Goal: Task Accomplishment & Management: Complete application form

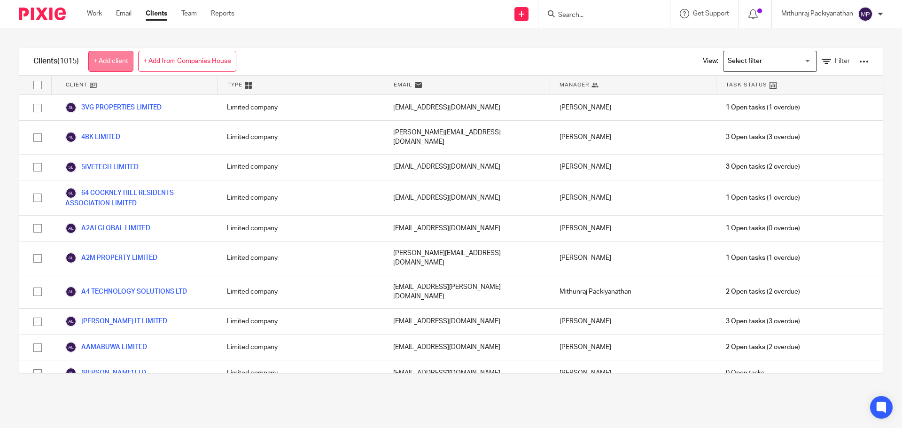
click at [112, 59] on link "+ Add client" at bounding box center [110, 61] width 45 height 21
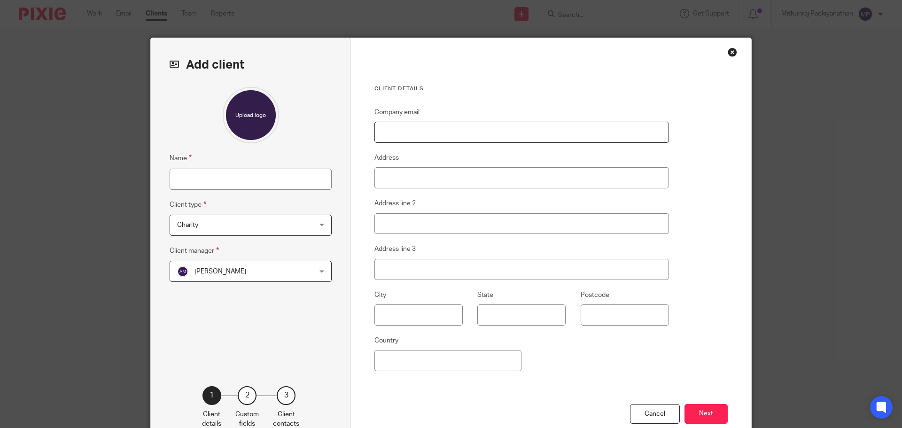
click at [408, 127] on input "Company email" at bounding box center [521, 132] width 295 height 21
click at [403, 138] on input "Company email" at bounding box center [521, 132] width 295 height 21
paste input "mohanvenkataramanaiah@yuvitrade.com"
type input "mohanvenkataramanaiah@yuvitrade.com"
click at [185, 181] on input "Name" at bounding box center [251, 179] width 162 height 21
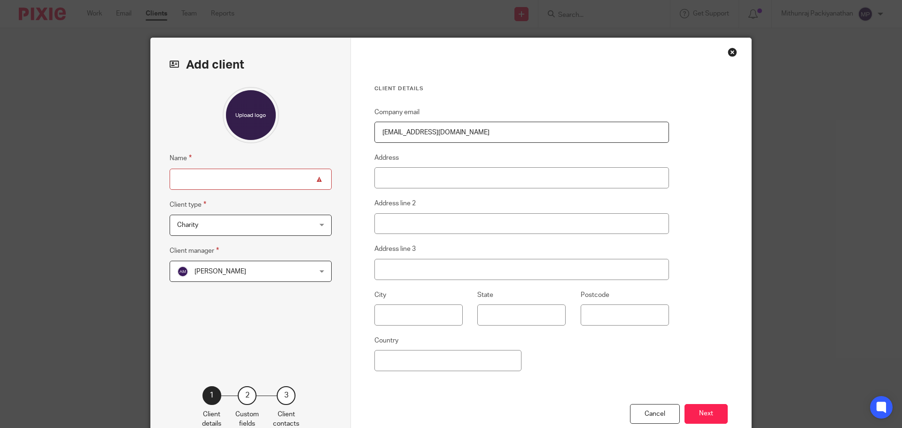
click at [233, 183] on input "Name" at bounding box center [251, 179] width 162 height 21
click at [214, 178] on input "Name" at bounding box center [251, 179] width 162 height 21
paste input "[PERSON_NAME]"
type input "M"
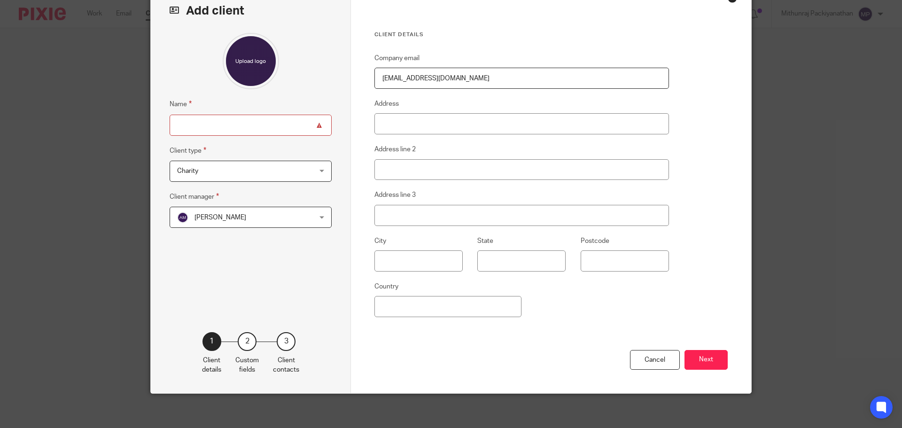
scroll to position [57, 0]
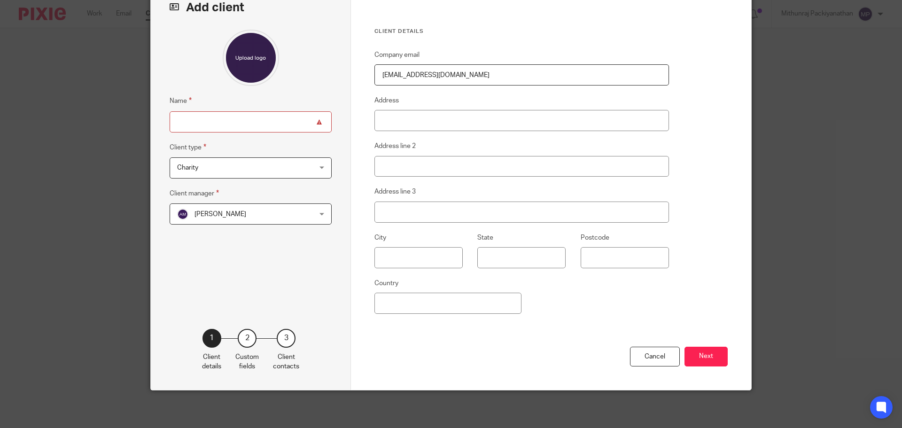
click at [225, 167] on span "Charity" at bounding box center [238, 168] width 123 height 20
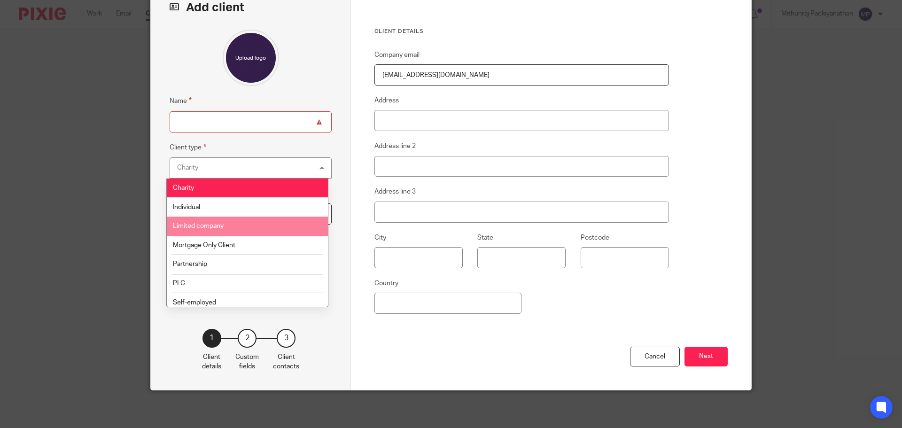
click at [224, 230] on li "Limited company" at bounding box center [247, 226] width 161 height 19
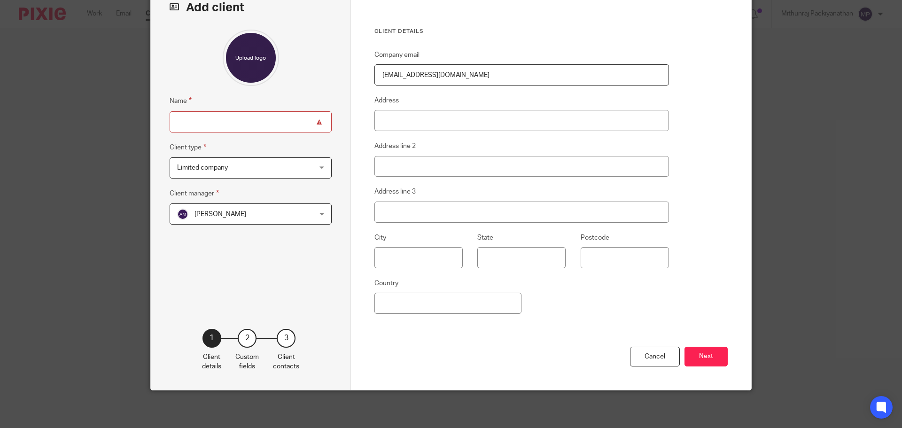
click at [235, 209] on span "[PERSON_NAME]" at bounding box center [238, 214] width 123 height 20
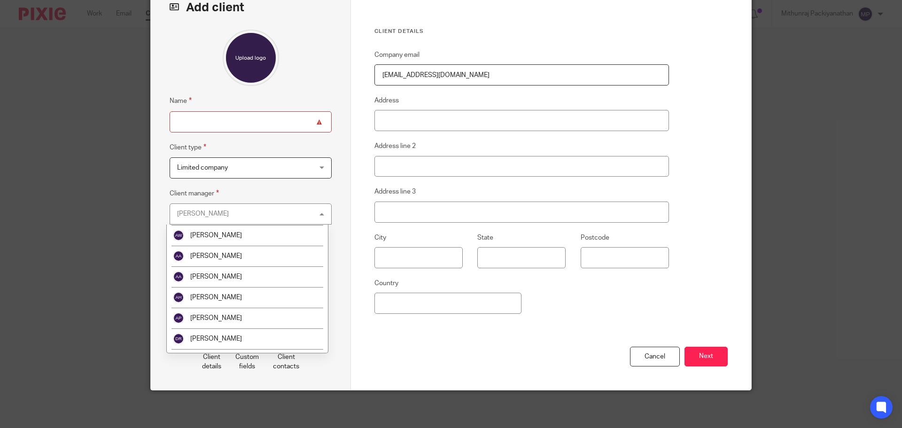
scroll to position [0, 0]
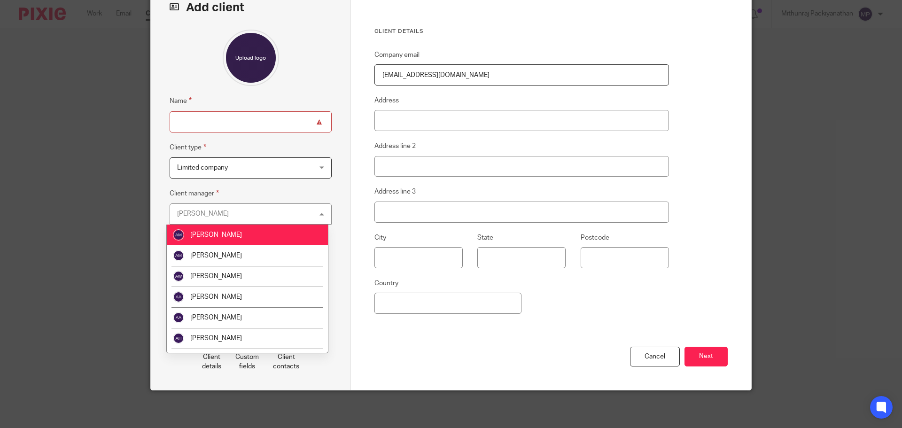
click at [233, 212] on div "Abdul Mannaan Abdul Mannaan" at bounding box center [251, 213] width 162 height 21
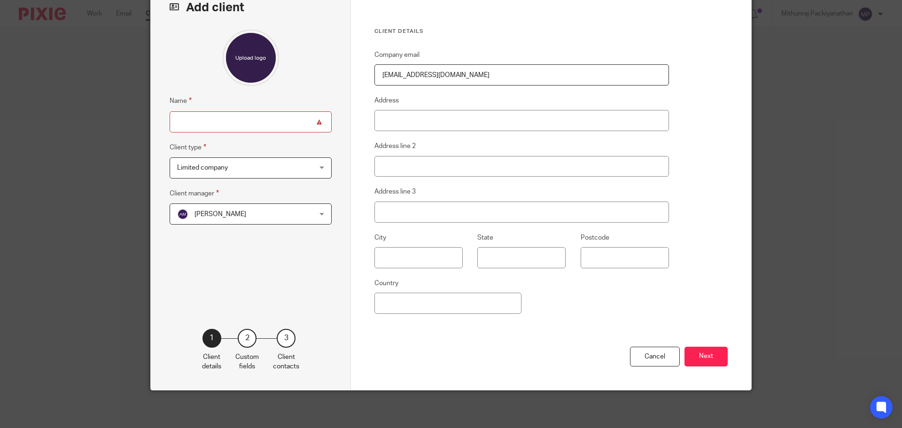
click at [312, 211] on div "Abdul Mannaan Abdul Mannaan" at bounding box center [251, 213] width 162 height 21
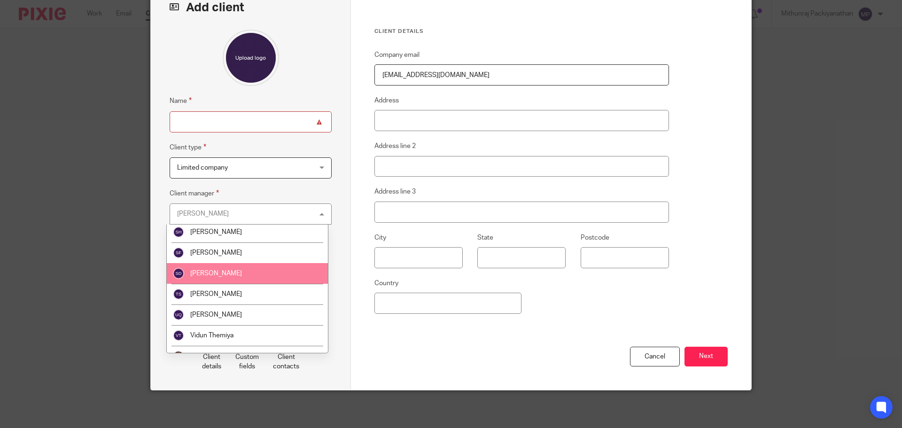
scroll to position [657, 0]
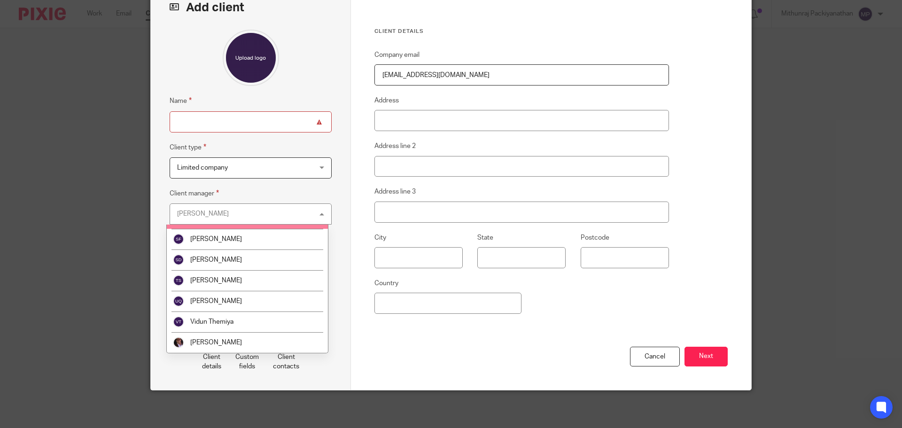
click at [223, 211] on div "Abdul Mannaan Abdul Mannaan" at bounding box center [251, 213] width 162 height 21
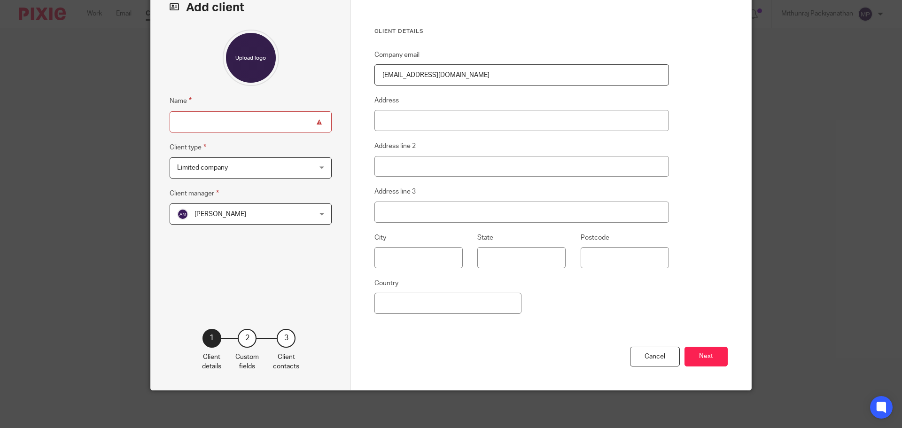
click at [271, 215] on span "[PERSON_NAME]" at bounding box center [238, 214] width 123 height 20
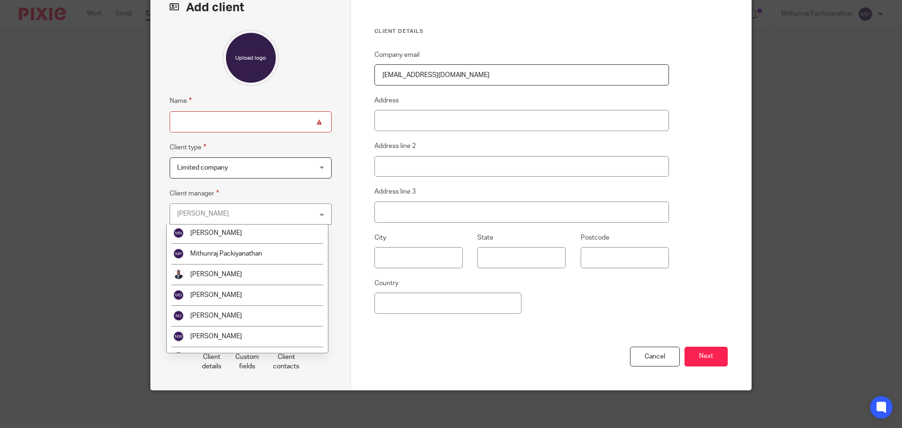
scroll to position [329, 0]
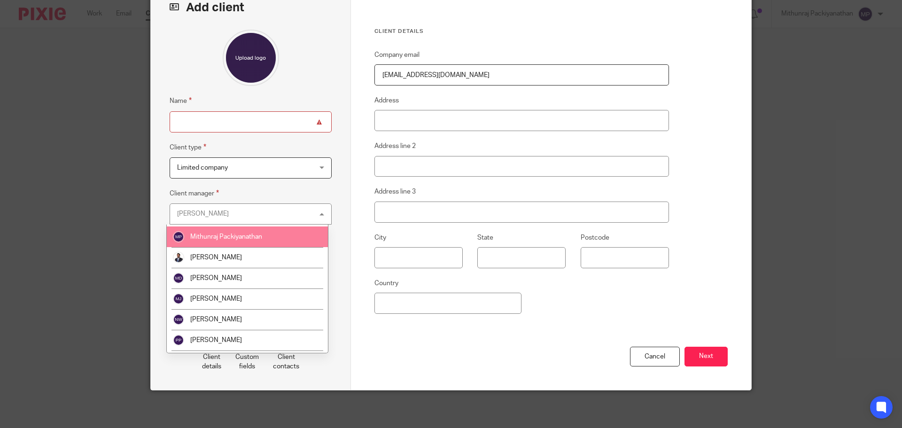
click at [259, 237] on span "Mithunraj Packiyanathan" at bounding box center [226, 237] width 72 height 7
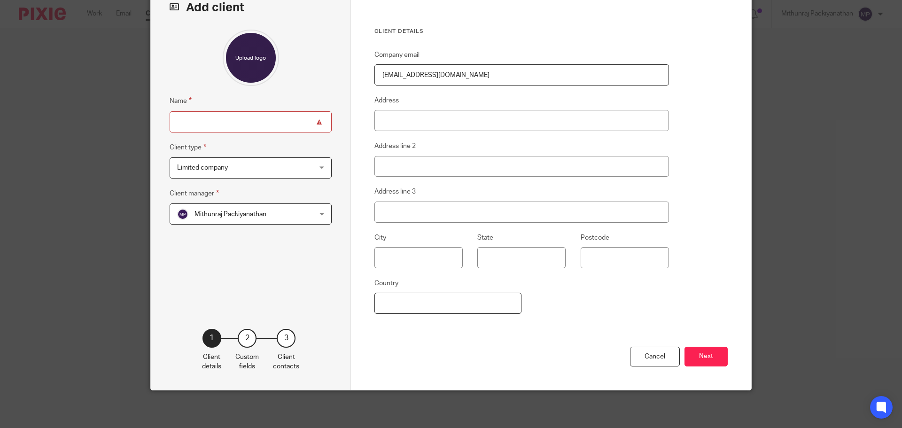
click at [400, 299] on input "Country" at bounding box center [447, 303] width 147 height 21
type input "UK"
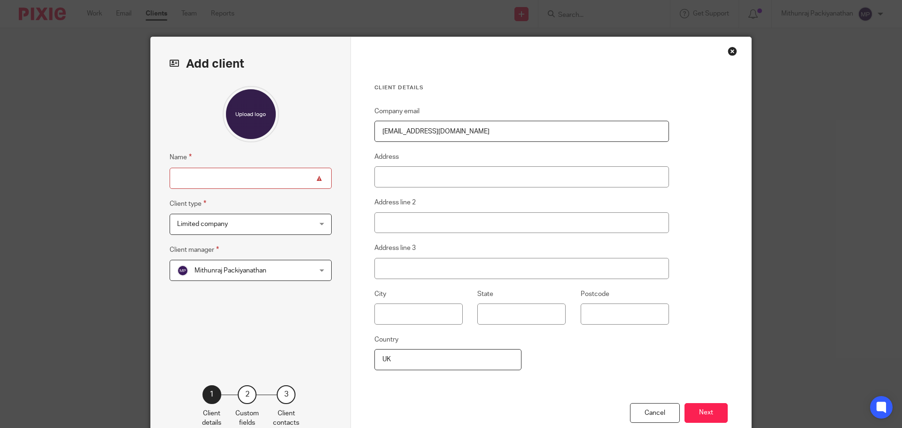
scroll to position [0, 0]
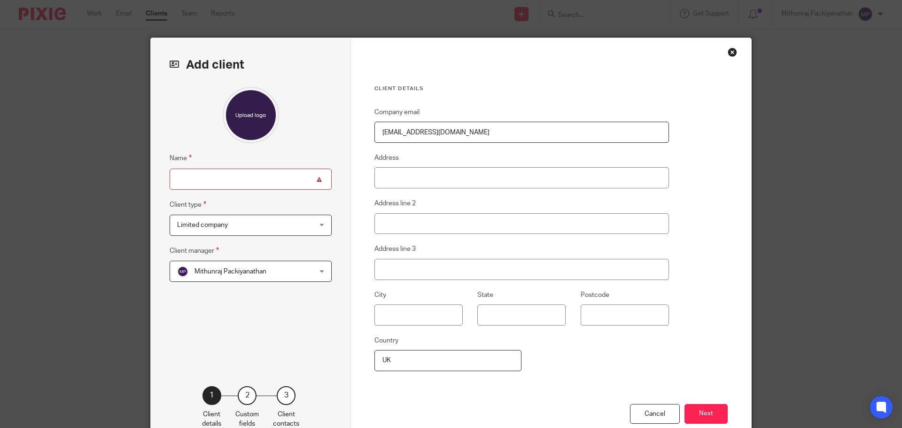
click at [254, 183] on input "Name" at bounding box center [251, 179] width 162 height 21
click at [209, 181] on input "Name" at bounding box center [251, 179] width 162 height 21
paste input "YUVITRADE LIMITED"
type input "YUVITRADE LIMITED"
click at [409, 181] on input "Address" at bounding box center [521, 177] width 295 height 21
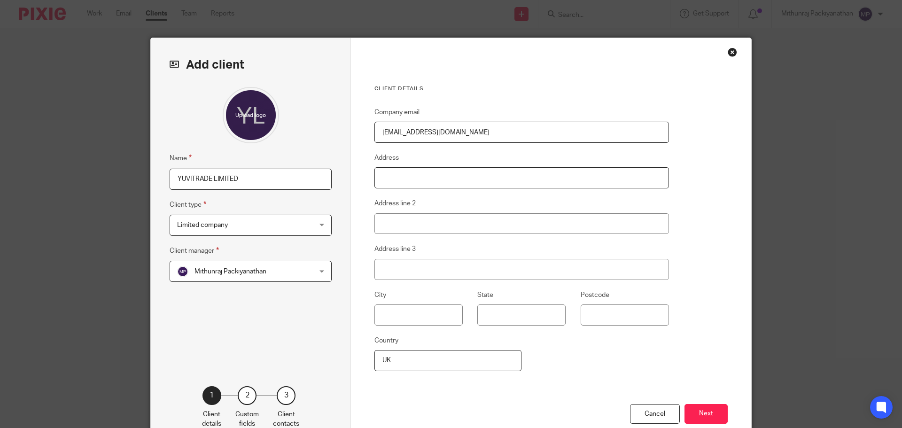
paste input "4 Deane Court, The Drive"
type input "4 Deane Court, The Drive"
click at [401, 226] on input "Address line 2" at bounding box center [521, 223] width 295 height 21
paste input "Northwood"
type input "Northwood"
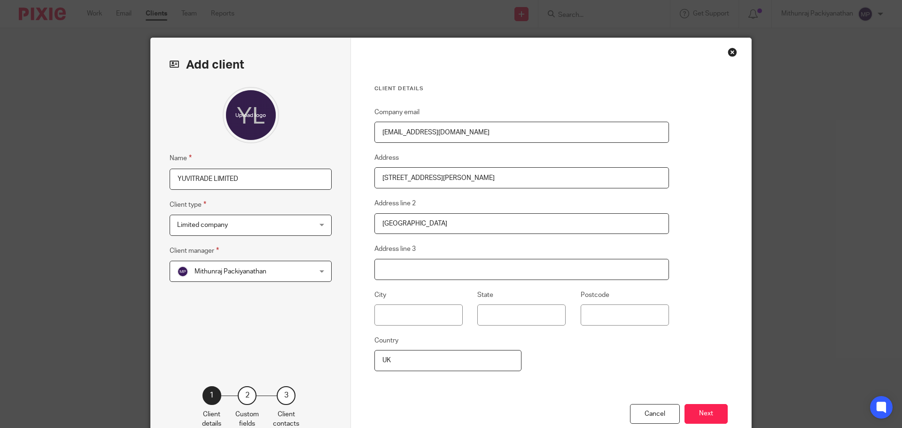
click at [401, 275] on input "Address line 3" at bounding box center [521, 269] width 295 height 21
paste input "Hillingdon"
type input "Hillingdon"
click at [599, 315] on input "Postcode" at bounding box center [625, 314] width 88 height 21
click at [585, 312] on input "Postcode" at bounding box center [625, 314] width 88 height 21
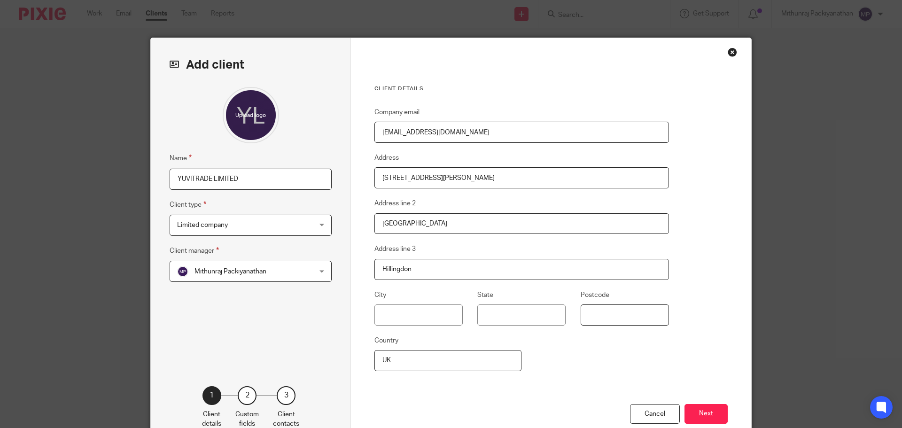
paste input ", HA6 1HF"
click at [586, 317] on input ", HA6 1HF" at bounding box center [625, 314] width 88 height 21
type input "HA6 1HF"
click at [494, 309] on input "State" at bounding box center [521, 314] width 88 height 21
click at [387, 313] on input "text" at bounding box center [418, 314] width 88 height 21
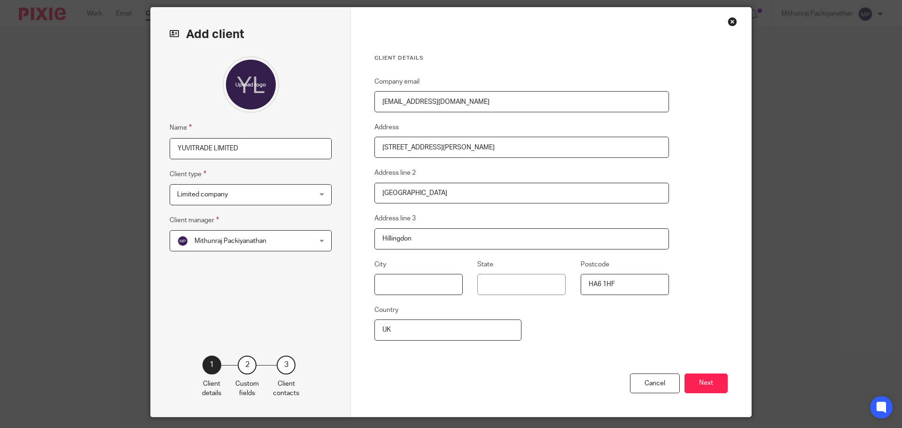
scroll to position [57, 0]
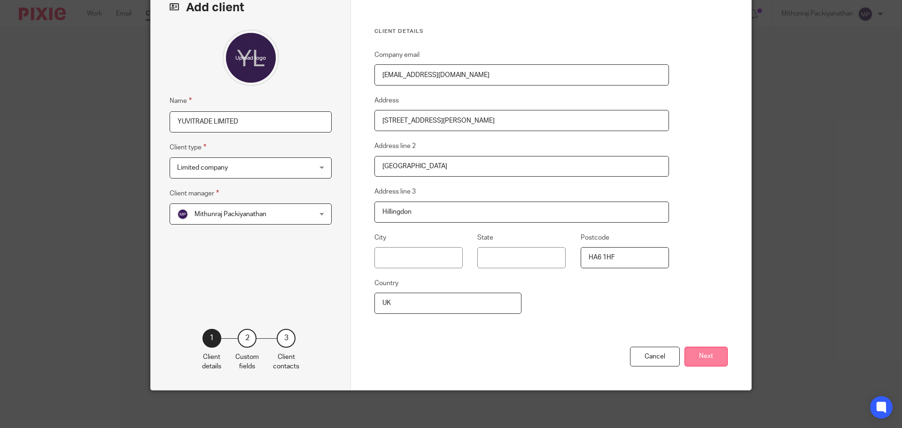
click at [714, 359] on button "Next" at bounding box center [706, 357] width 43 height 20
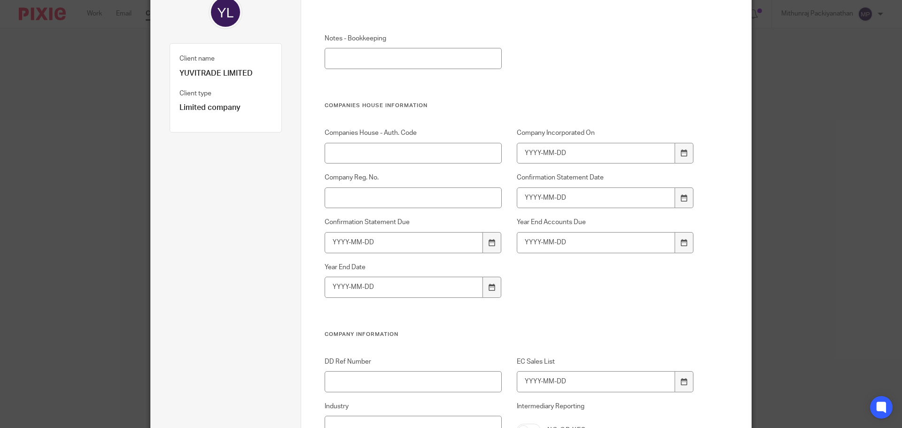
scroll to position [10, 0]
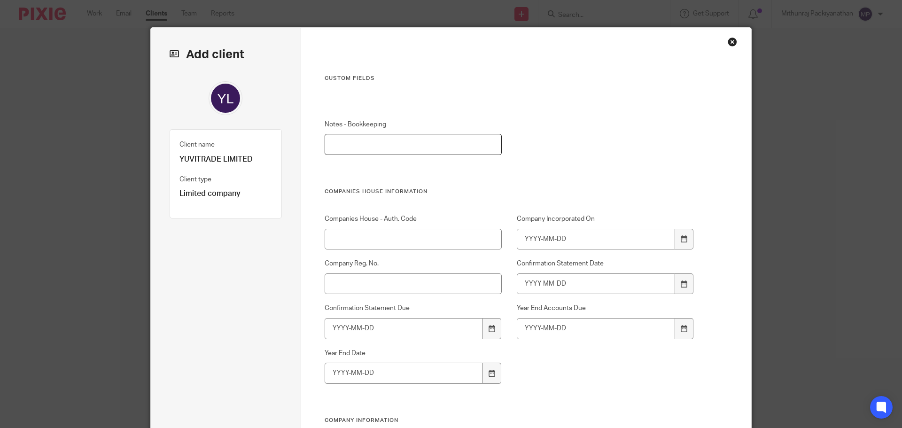
click at [351, 148] on input "Notes - Bookkeeping" at bounding box center [414, 144] width 178 height 21
click at [358, 237] on input "Companies House - Auth. Code" at bounding box center [414, 239] width 178 height 21
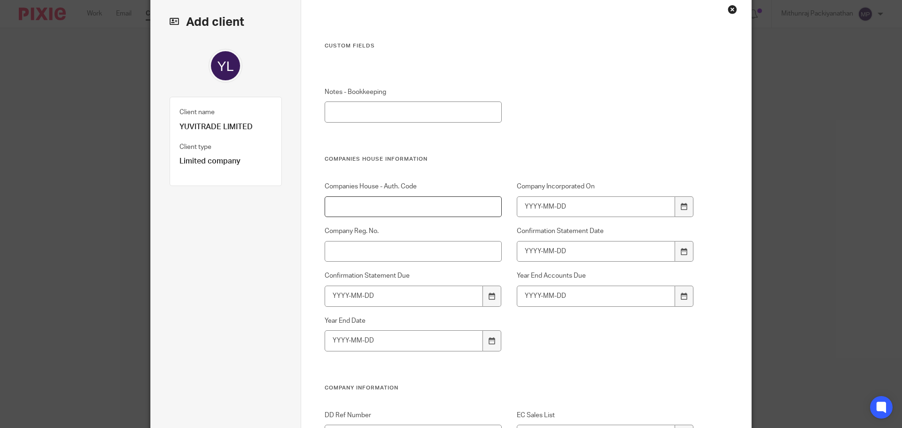
scroll to position [104, 0]
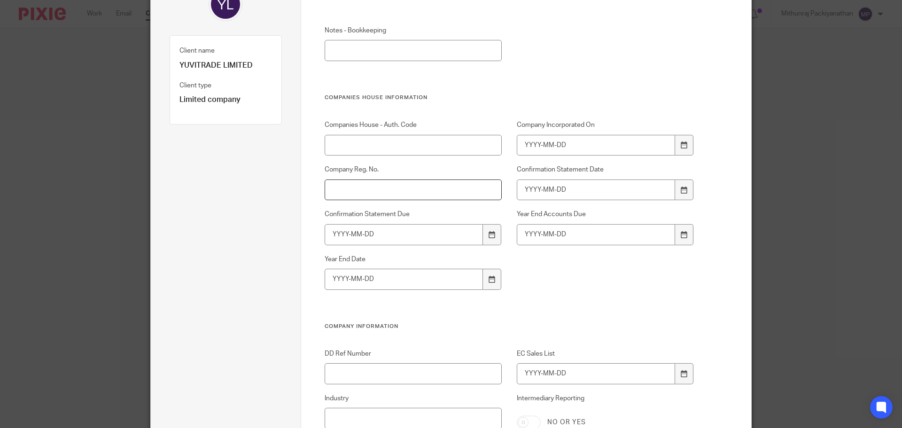
click at [374, 192] on input "Company Reg. No." at bounding box center [414, 189] width 178 height 21
paste input "16568979"
click at [325, 194] on input "16568979" at bounding box center [414, 189] width 178 height 21
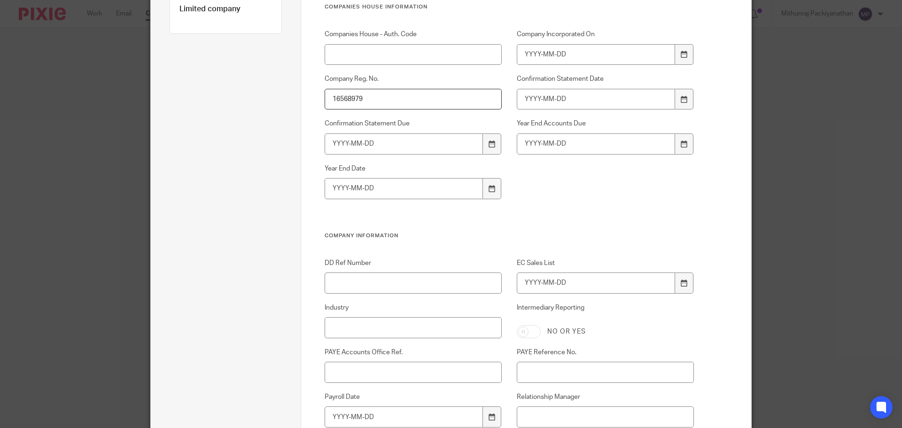
scroll to position [0, 0]
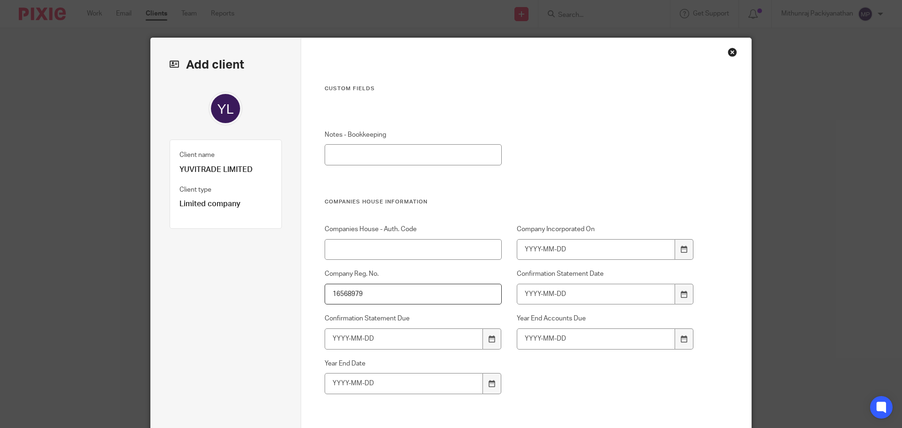
type input "16568979"
click at [561, 254] on input "Company Incorporated On" at bounding box center [596, 249] width 159 height 21
click at [610, 245] on input "Company Incorporated On" at bounding box center [596, 249] width 159 height 21
type input "2025-07-08"
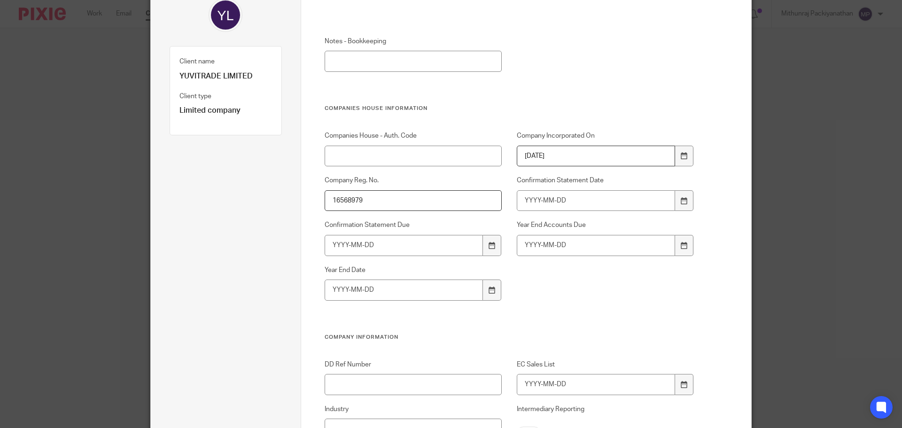
scroll to position [94, 0]
click at [524, 201] on input "Confirmation Statement Date" at bounding box center [596, 200] width 159 height 21
type input "2"
type input "2026-08-13"
click at [367, 242] on input "Confirmation Statement Due" at bounding box center [404, 244] width 159 height 21
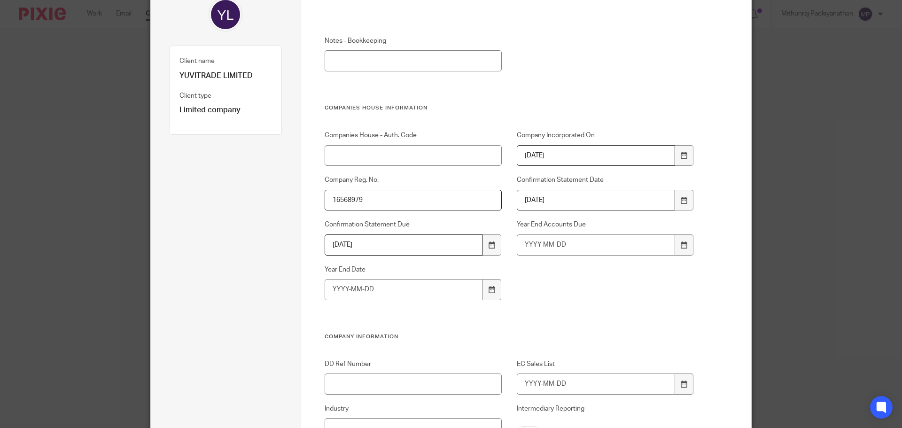
type input "2026-08-27"
click at [547, 245] on input "Year End Accounts Due" at bounding box center [596, 244] width 159 height 21
click at [370, 289] on input "Year End Date" at bounding box center [404, 289] width 159 height 21
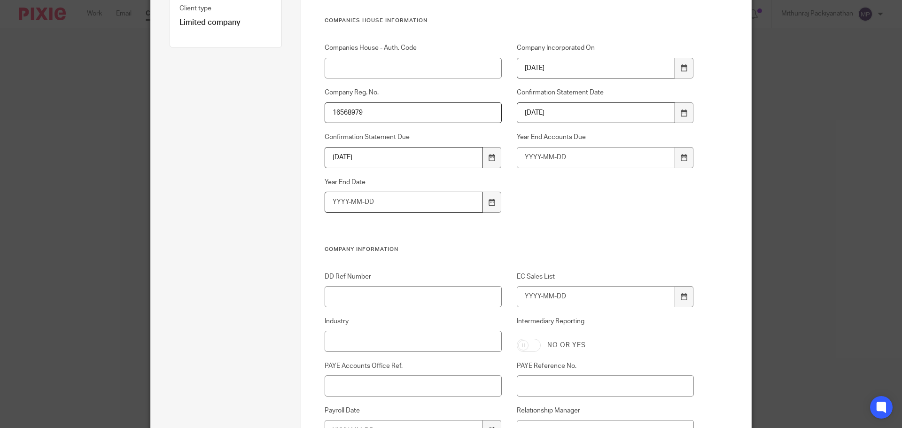
scroll to position [188, 0]
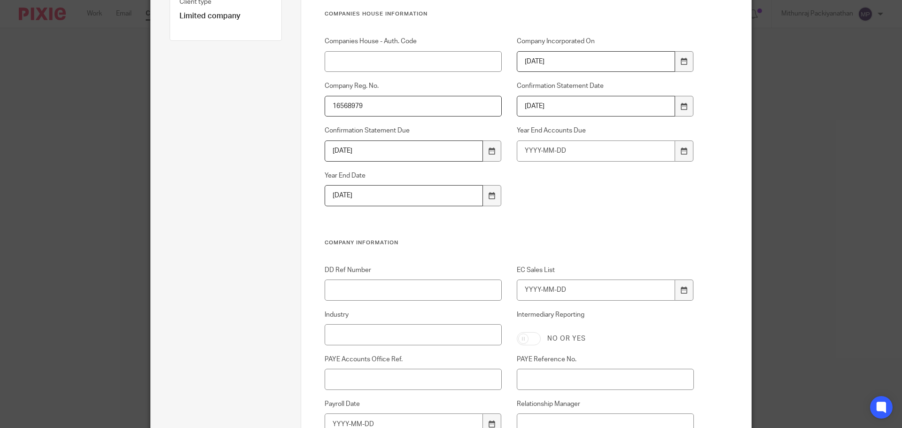
type input "2026-07-31"
click at [556, 155] on input "Year End Accounts Due" at bounding box center [596, 150] width 159 height 21
type input "2027-04-08"
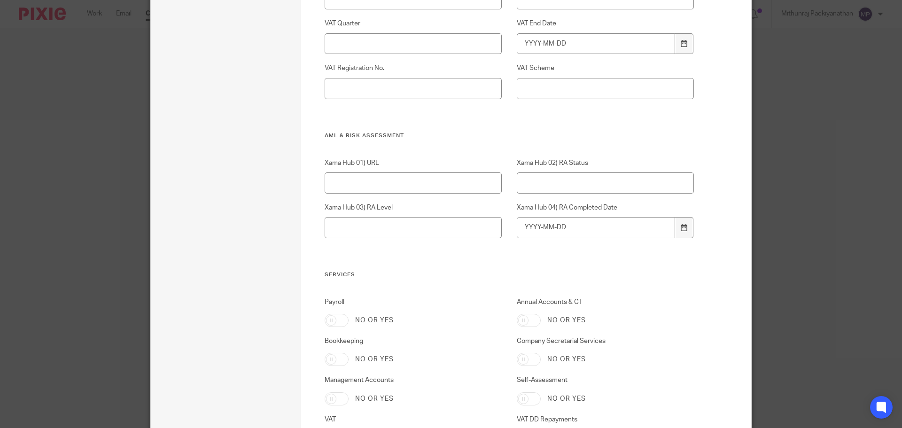
scroll to position [828, 0]
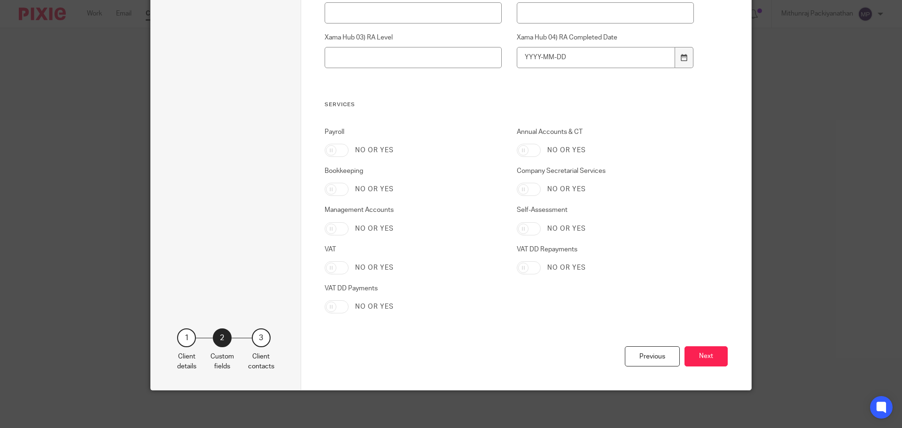
click at [530, 151] on input "Annual Accounts & CT" at bounding box center [529, 150] width 24 height 13
checkbox input "true"
click at [338, 192] on input "Bookkeeping" at bounding box center [337, 189] width 24 height 13
checkbox input "true"
click at [698, 354] on button "Next" at bounding box center [706, 356] width 43 height 20
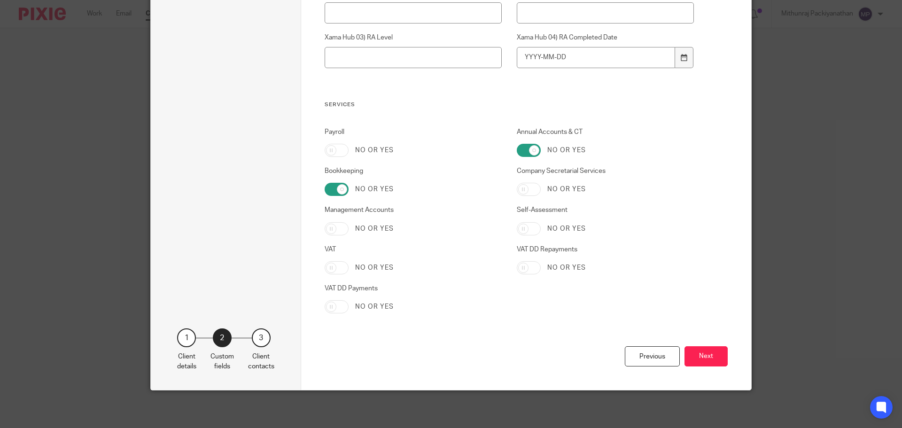
scroll to position [0, 0]
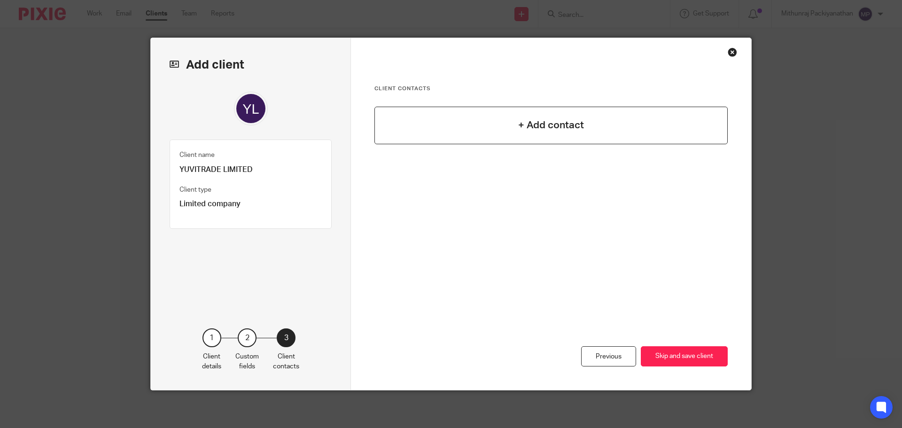
click at [419, 124] on div "+ Add contact" at bounding box center [550, 126] width 353 height 38
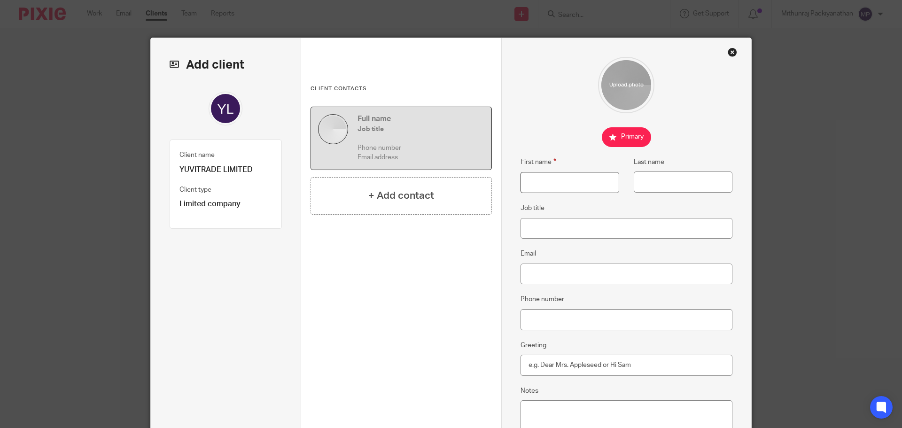
click at [558, 179] on input "First name" at bounding box center [570, 182] width 99 height 21
click at [555, 181] on input "First name" at bounding box center [570, 182] width 99 height 21
paste input "[PERSON_NAME]"
type input "[PERSON_NAME]"
click at [553, 182] on input "First name" at bounding box center [570, 182] width 99 height 21
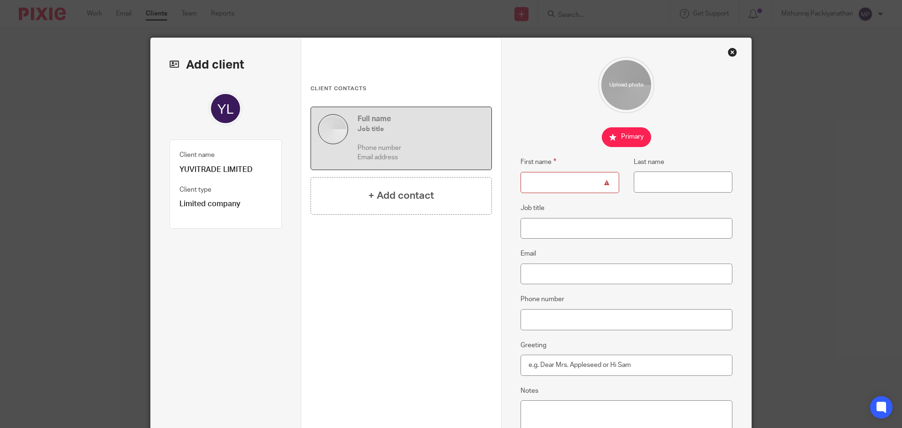
paste input "Mohan"
type input "Mohan"
click at [648, 186] on input "Last name" at bounding box center [683, 181] width 99 height 21
paste input "VENKATARAMANAIAH"
type input "VENKATARAMANAIAH"
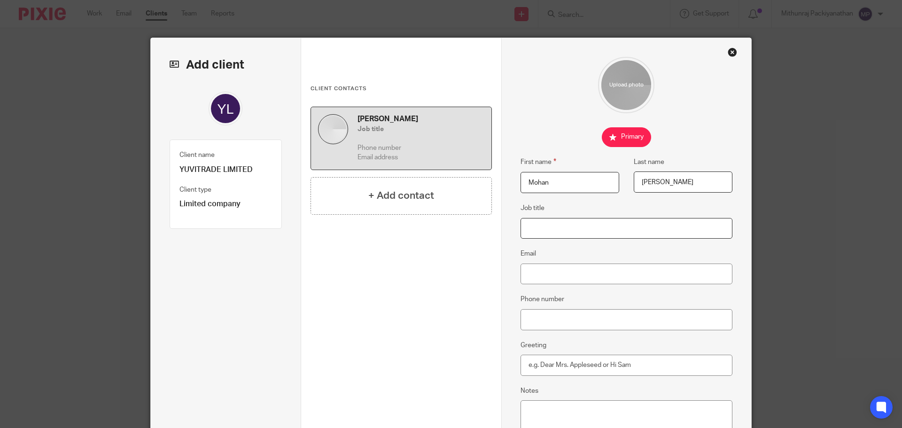
click at [556, 228] on input "Job title" at bounding box center [627, 228] width 212 height 21
type input "Director"
click at [540, 268] on input "Email" at bounding box center [627, 274] width 212 height 21
paste input ""'MD Yuvitrade Ltd'" <mohanvenkataramanaiah@yuvitrade.com>"
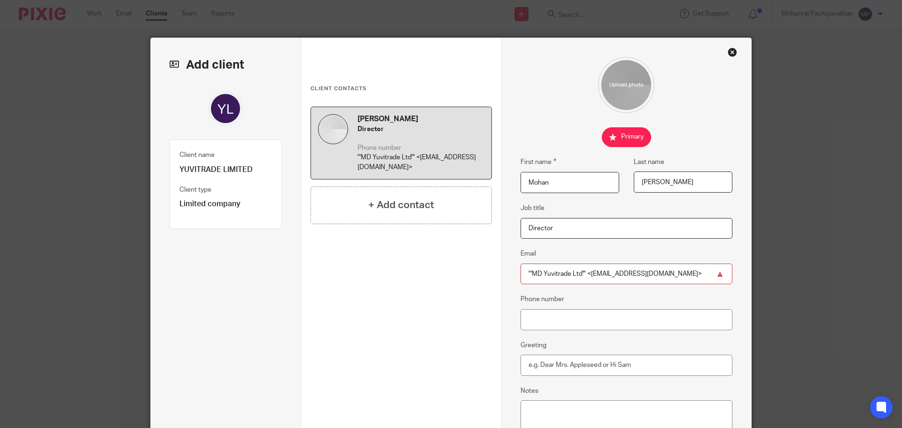
click at [582, 272] on input ""'MD Yuvitrade Ltd'" <mohanvenkataramanaiah@yuvitrade.com>" at bounding box center [627, 274] width 212 height 21
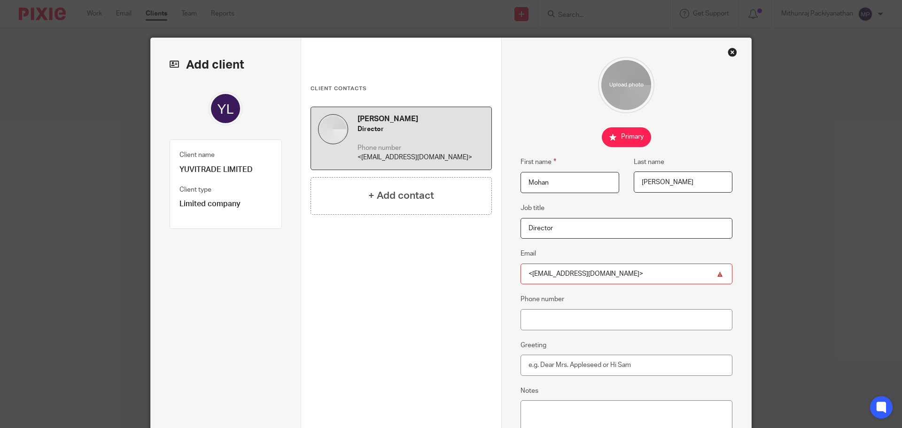
click at [667, 272] on input "<mohanvenkataramanaiah@yuvitrade.com>" at bounding box center [627, 274] width 212 height 21
click at [530, 273] on input "<mohanvenkataramanaiah@yuvitrade.com" at bounding box center [627, 274] width 212 height 21
type input "[EMAIL_ADDRESS][DOMAIN_NAME]"
click at [549, 314] on input "Phone number" at bounding box center [627, 319] width 212 height 21
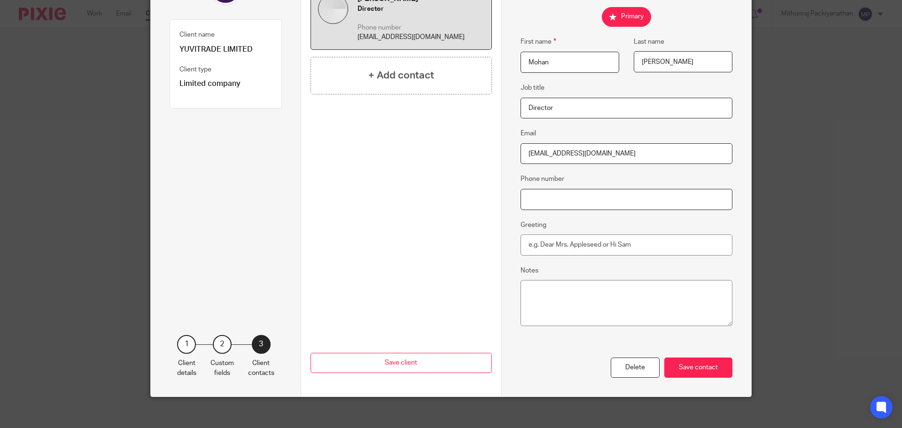
scroll to position [127, 0]
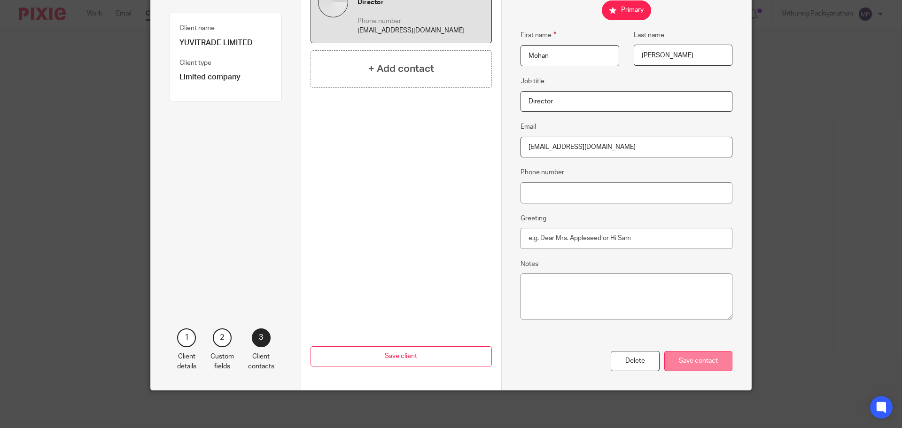
click at [696, 360] on div "Save contact" at bounding box center [698, 361] width 68 height 20
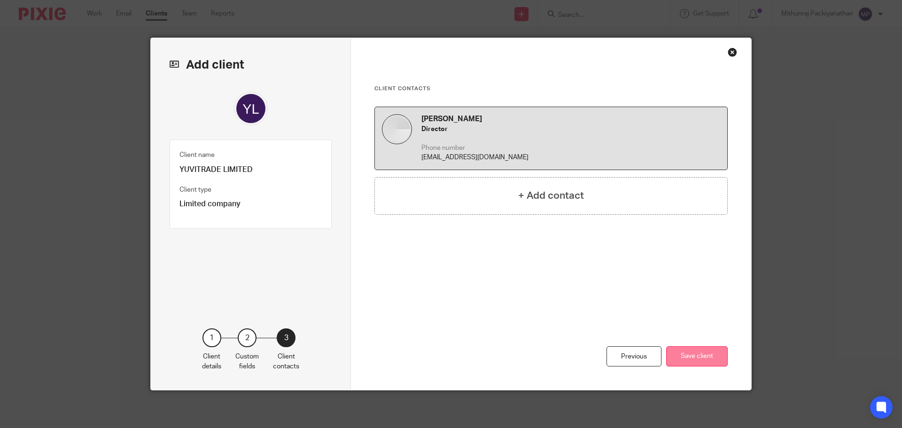
scroll to position [0, 0]
click at [698, 351] on button "Save client" at bounding box center [697, 356] width 62 height 20
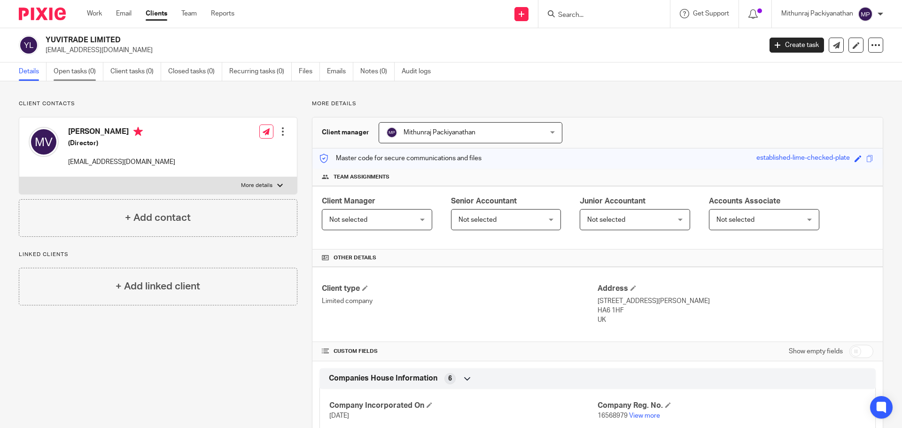
click at [77, 71] on link "Open tasks (0)" at bounding box center [79, 71] width 50 height 18
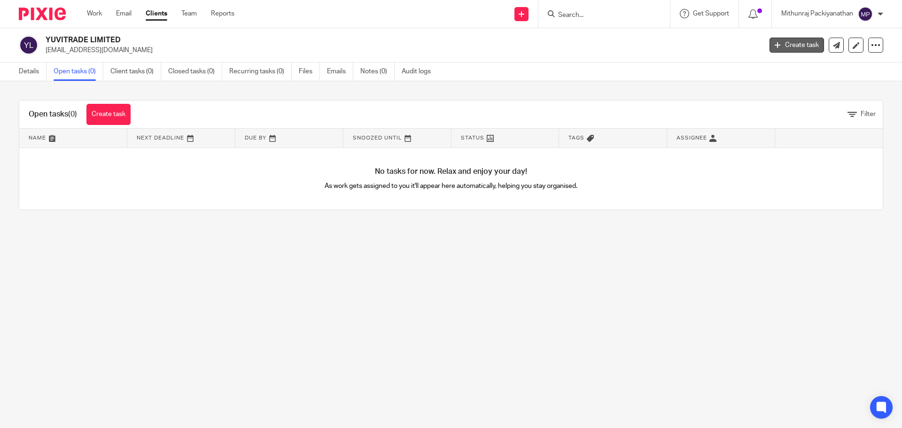
click at [793, 42] on link "Create task" at bounding box center [797, 45] width 54 height 15
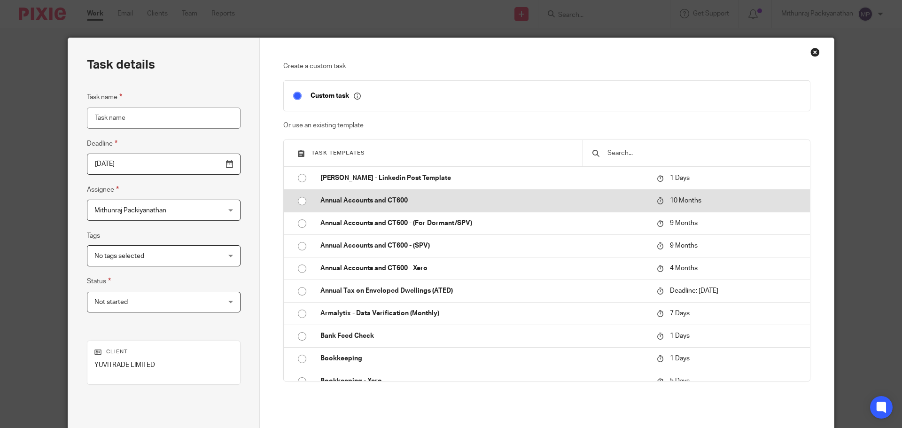
click at [296, 202] on input "radio" at bounding box center [302, 201] width 18 height 18
type input "[DATE]"
type input "Annual Accounts and CT600"
checkbox input "false"
radio input "false"
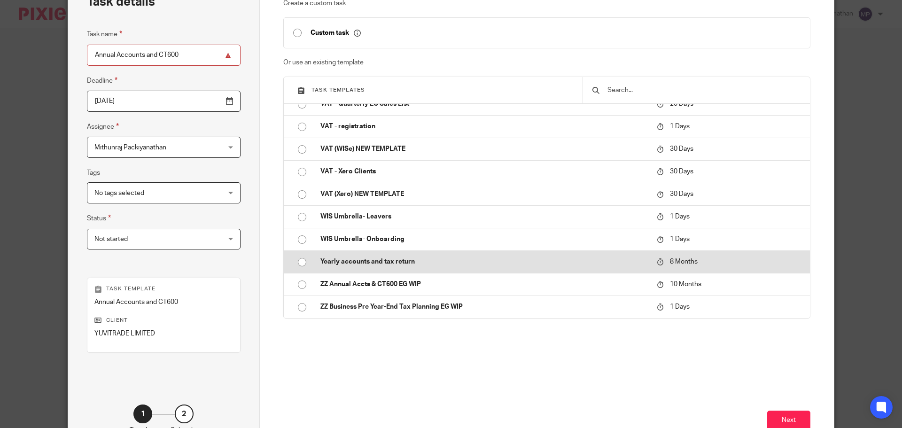
scroll to position [127, 0]
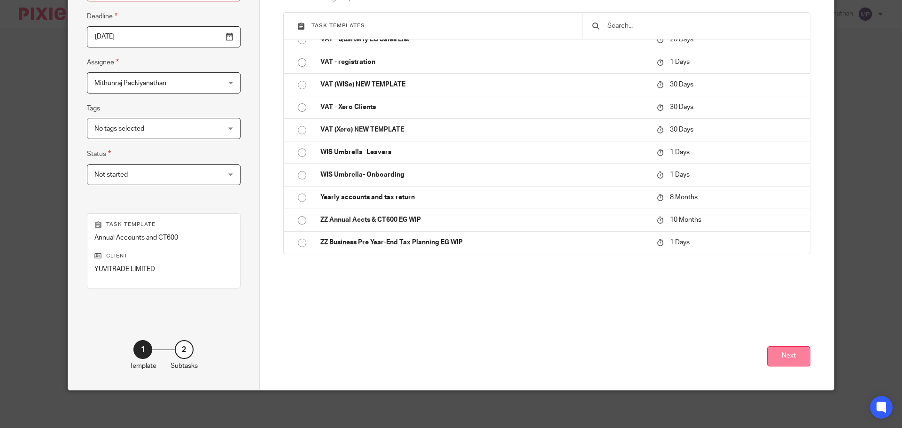
click at [779, 354] on button "Next" at bounding box center [788, 356] width 43 height 20
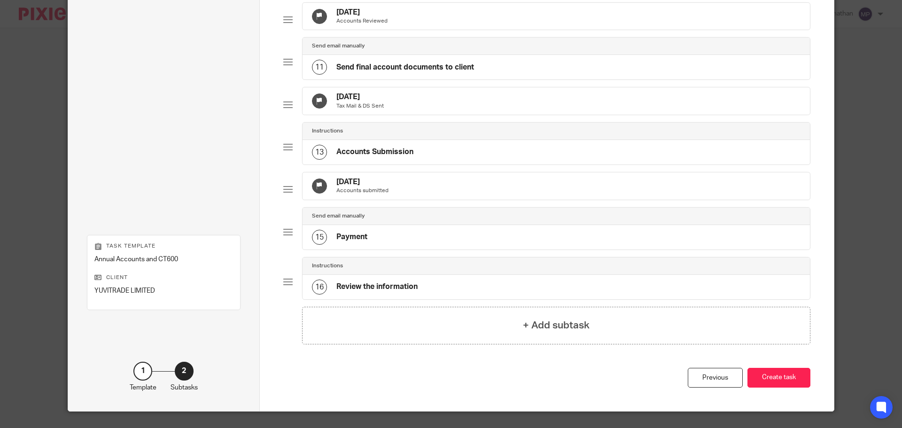
scroll to position [554, 0]
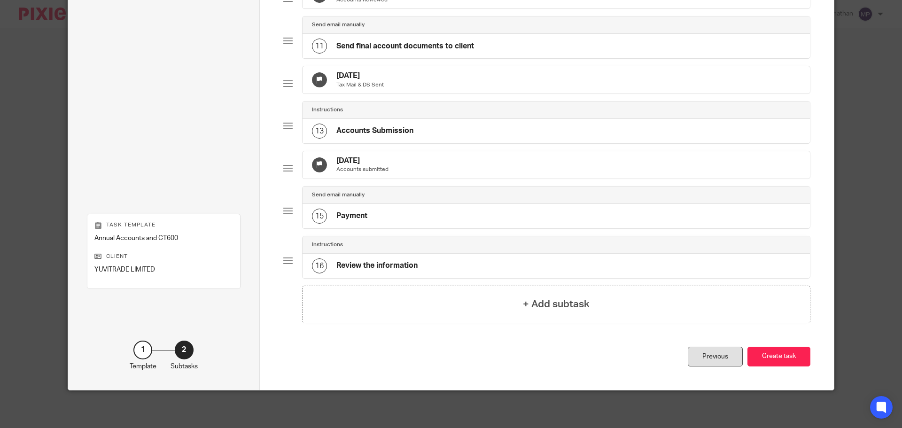
click at [717, 364] on div "Previous" at bounding box center [715, 357] width 55 height 20
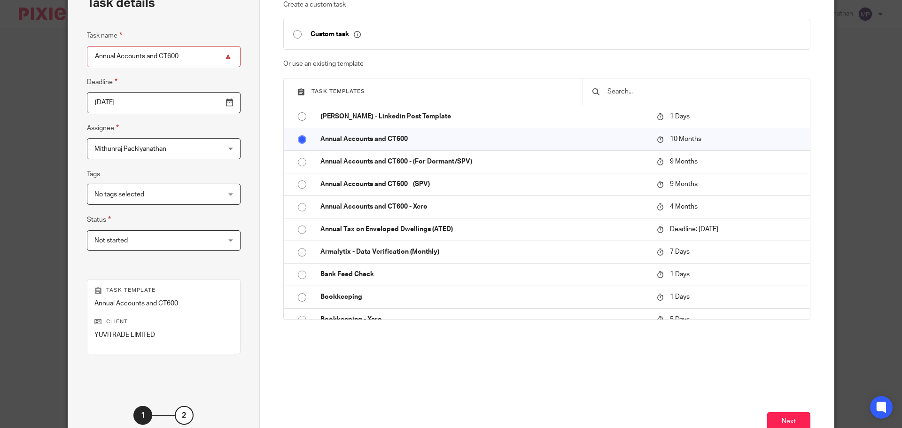
scroll to position [0, 0]
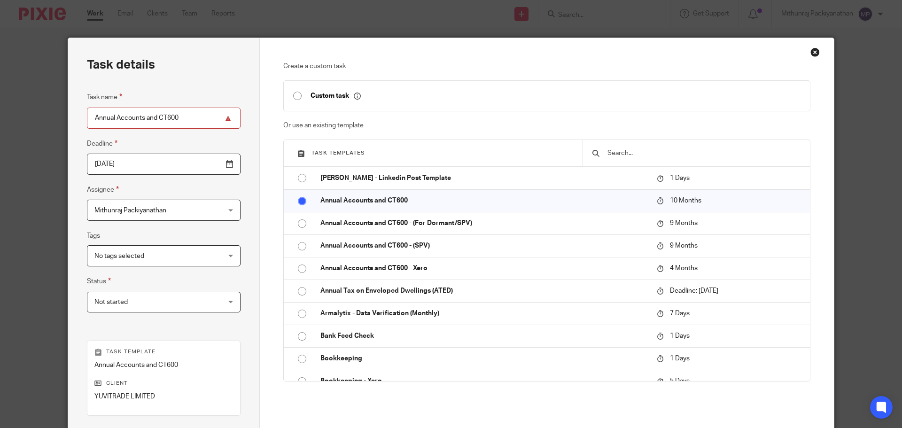
click at [810, 52] on div "Close this dialog window" at bounding box center [814, 51] width 9 height 9
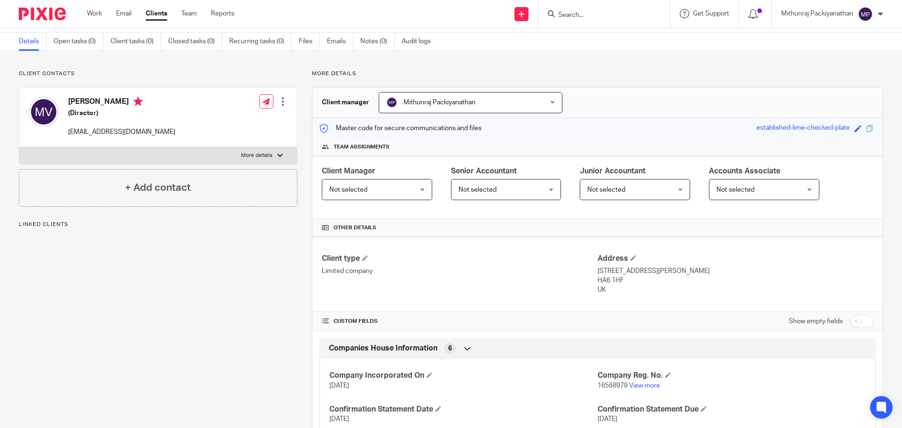
scroll to position [94, 0]
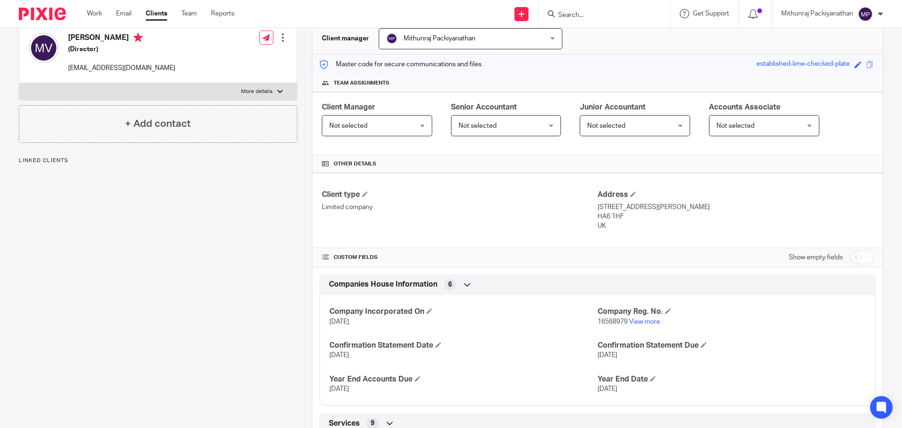
click at [416, 125] on div "Not selected Not selected" at bounding box center [377, 125] width 110 height 21
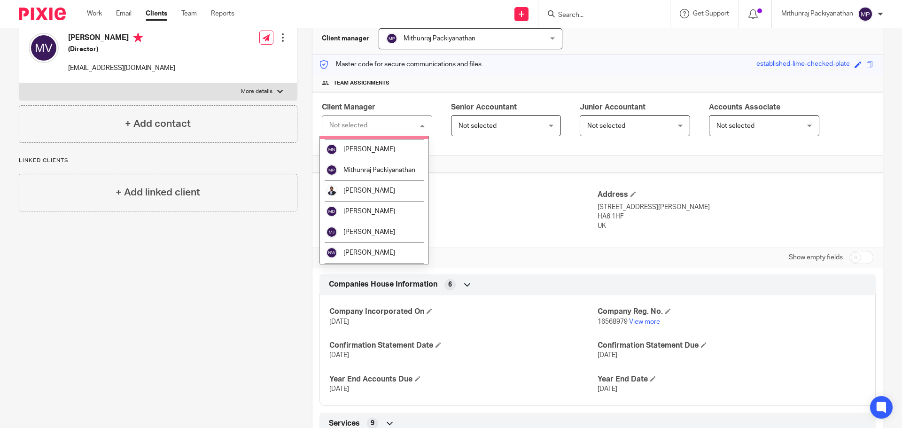
scroll to position [329, 0]
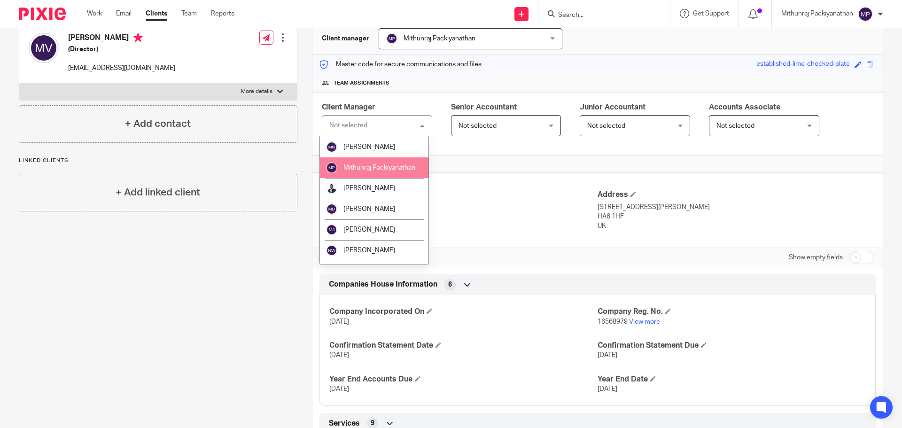
click at [375, 174] on li "Mithunraj Packiyanathan" at bounding box center [374, 167] width 109 height 21
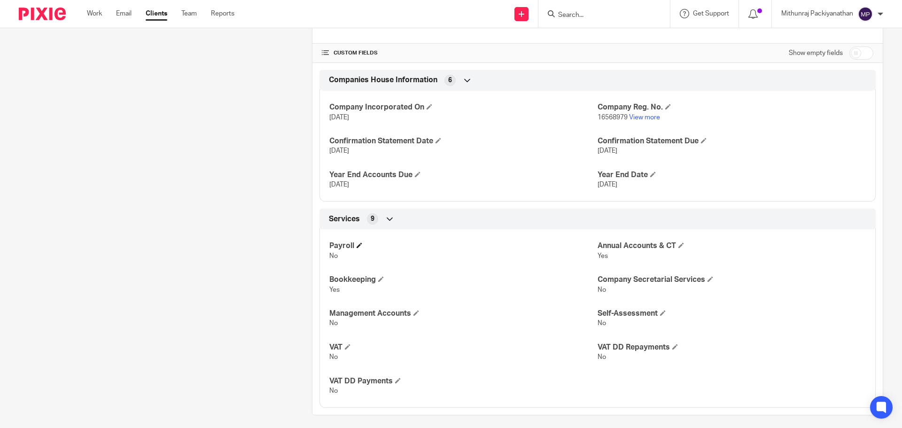
scroll to position [304, 0]
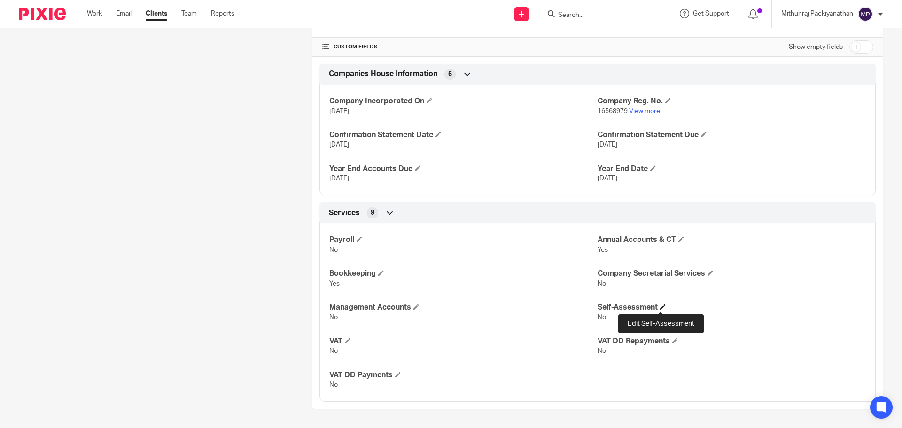
click at [660, 308] on span at bounding box center [663, 307] width 6 height 6
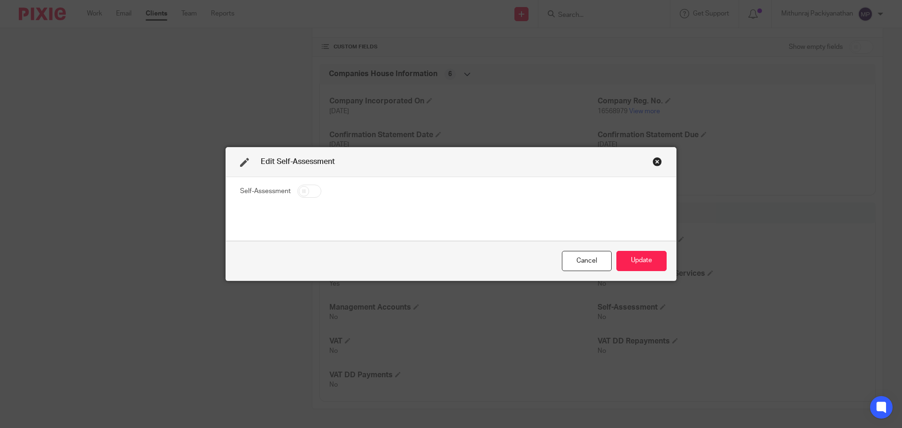
click at [311, 195] on input "checkbox" at bounding box center [309, 191] width 24 height 13
checkbox input "true"
click at [627, 261] on button "Update" at bounding box center [641, 261] width 50 height 20
